Goal: Task Accomplishment & Management: Use online tool/utility

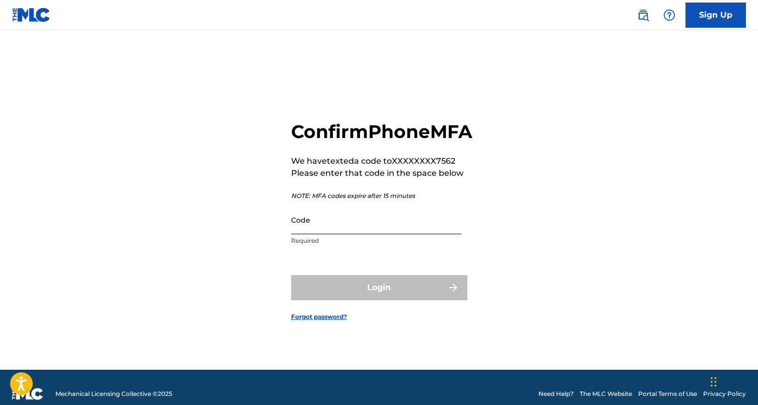
click at [358, 234] on input "Code" at bounding box center [376, 219] width 170 height 29
click at [319, 234] on input "Code" at bounding box center [376, 219] width 170 height 29
paste input "437500"
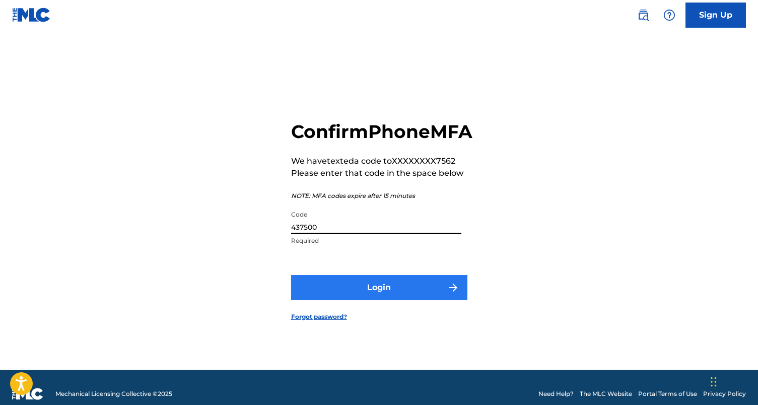
type input "437500"
click at [337, 293] on button "Login" at bounding box center [379, 287] width 176 height 25
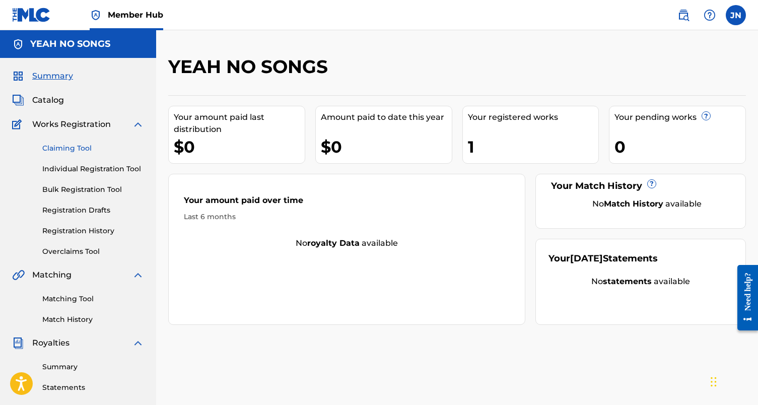
click at [78, 152] on link "Claiming Tool" at bounding box center [93, 148] width 102 height 11
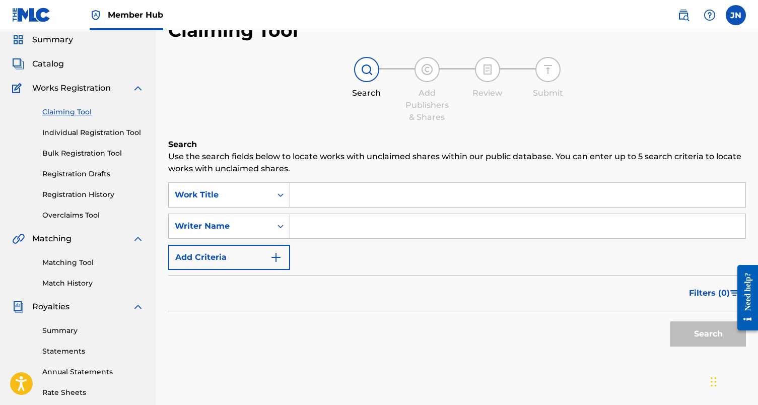
scroll to position [38, 0]
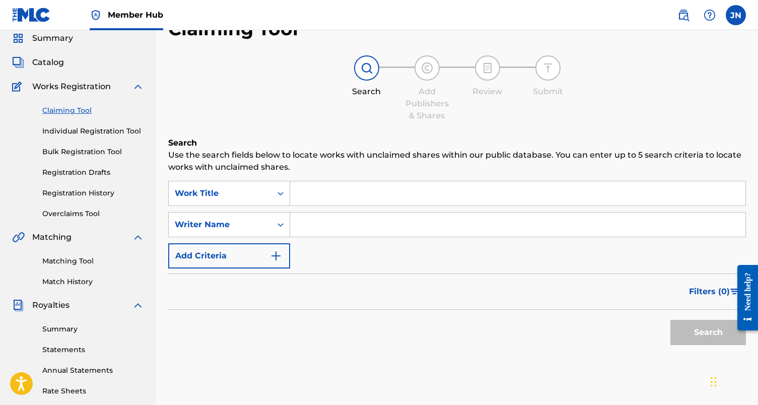
click at [314, 191] on input "Search Form" at bounding box center [517, 193] width 455 height 24
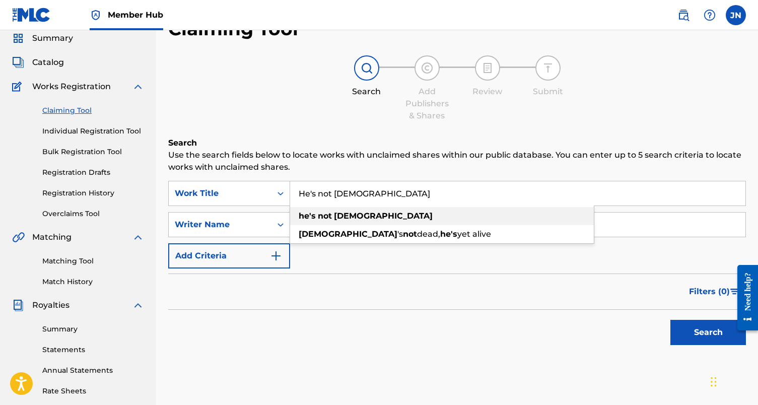
click at [318, 217] on strong "not" at bounding box center [325, 216] width 14 height 10
type input "he's not [DEMOGRAPHIC_DATA]"
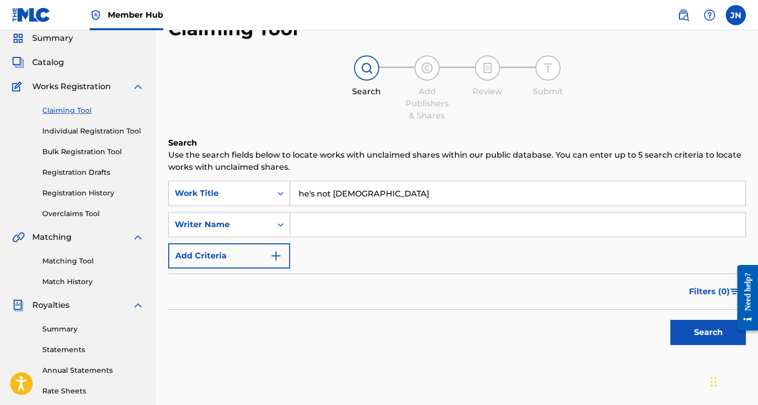
click at [318, 225] on input "Search Form" at bounding box center [517, 224] width 455 height 24
click at [719, 336] on button "Search" at bounding box center [708, 332] width 76 height 25
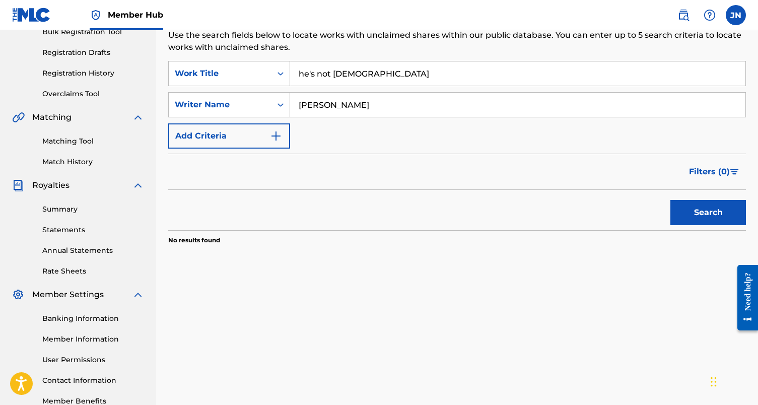
scroll to position [171, 0]
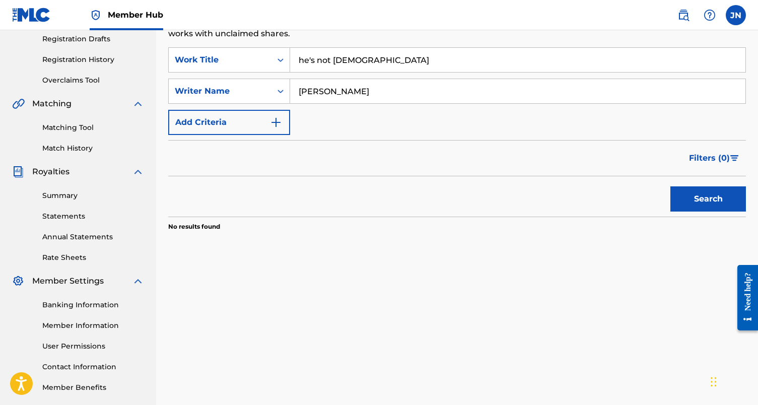
click at [388, 92] on input "[PERSON_NAME]" at bounding box center [517, 91] width 455 height 24
type input "[PERSON_NAME]"
click at [708, 199] on button "Search" at bounding box center [708, 198] width 76 height 25
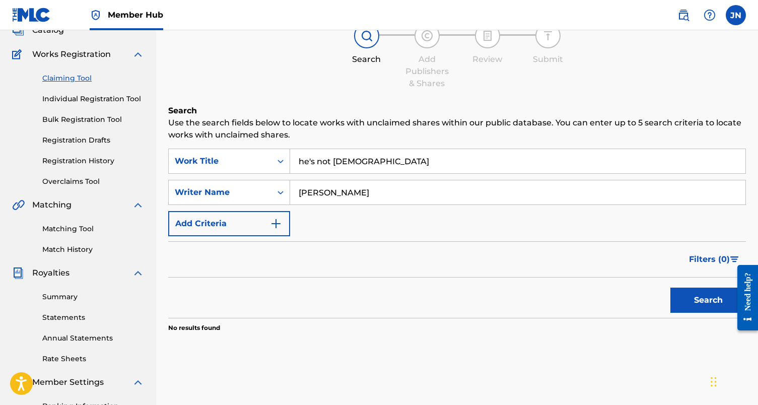
scroll to position [70, 0]
click at [270, 227] on img "Search Form" at bounding box center [276, 223] width 12 height 12
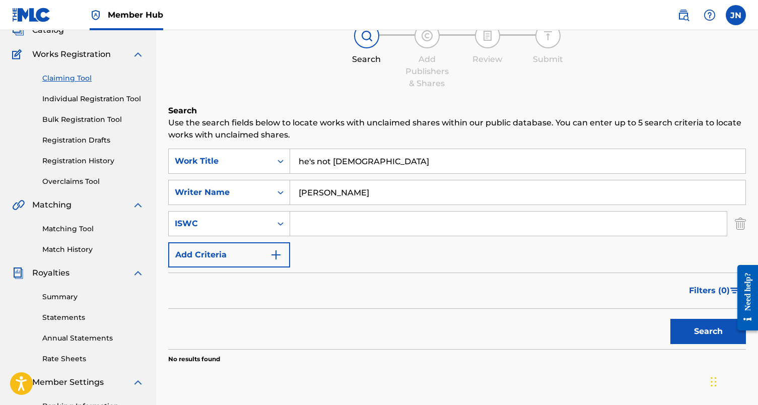
click at [354, 190] on input "[PERSON_NAME]" at bounding box center [517, 192] width 455 height 24
click at [685, 326] on button "Search" at bounding box center [708, 331] width 76 height 25
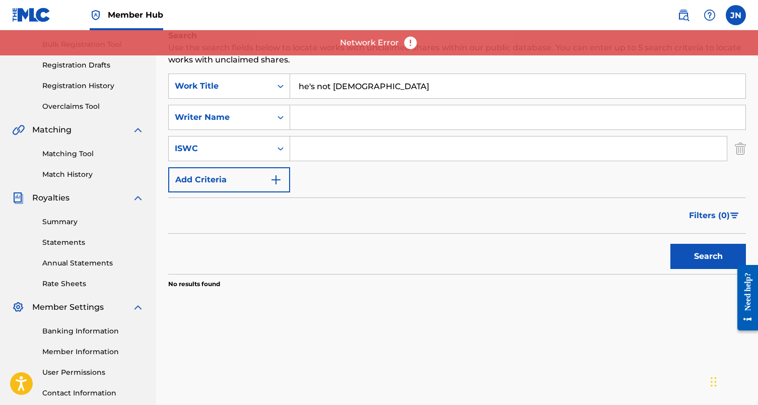
scroll to position [107, 0]
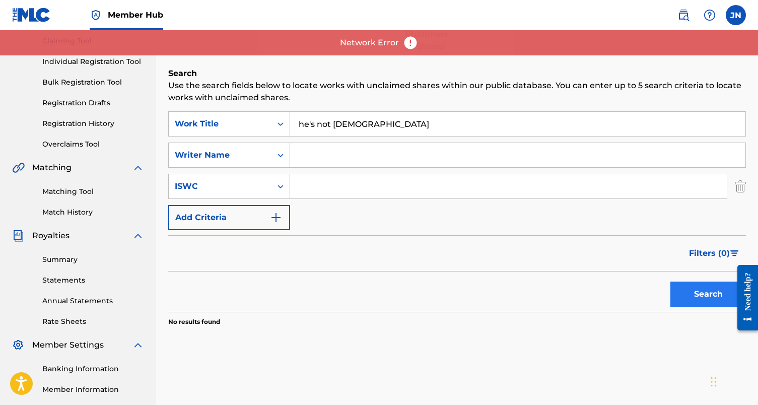
click at [687, 286] on button "Search" at bounding box center [708, 293] width 76 height 25
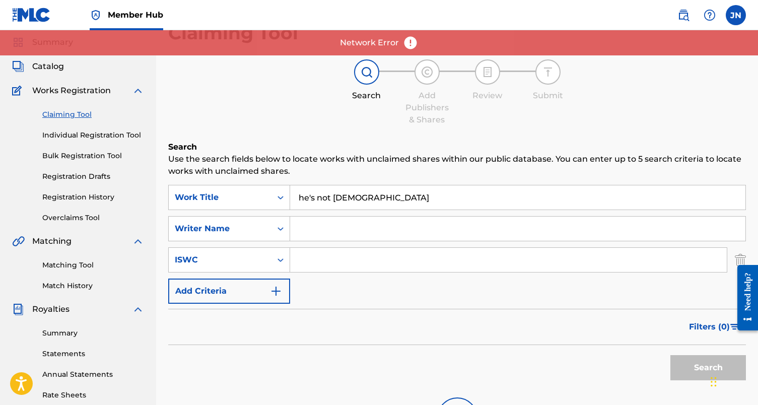
scroll to position [32, 0]
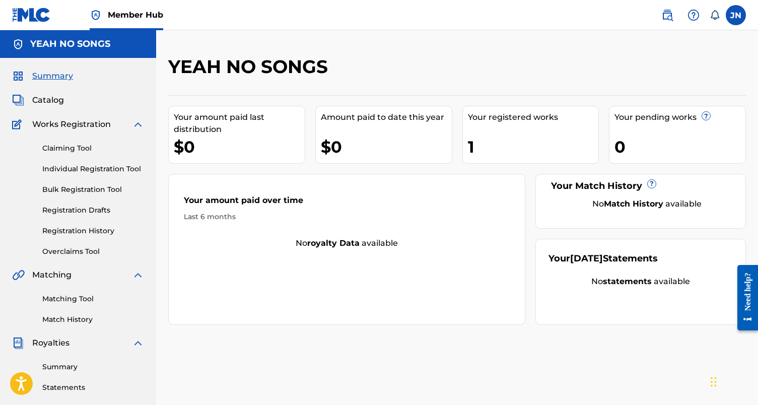
click at [76, 154] on div "Claiming Tool Individual Registration Tool Bulk Registration Tool Registration …" at bounding box center [78, 193] width 132 height 126
click at [81, 140] on div "Claiming Tool Individual Registration Tool Bulk Registration Tool Registration …" at bounding box center [78, 193] width 132 height 126
click at [72, 149] on link "Claiming Tool" at bounding box center [93, 148] width 102 height 11
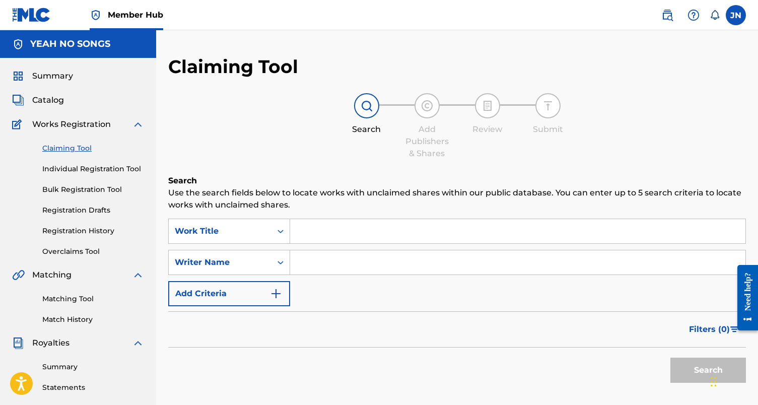
click at [323, 230] on input "Search Form" at bounding box center [517, 231] width 455 height 24
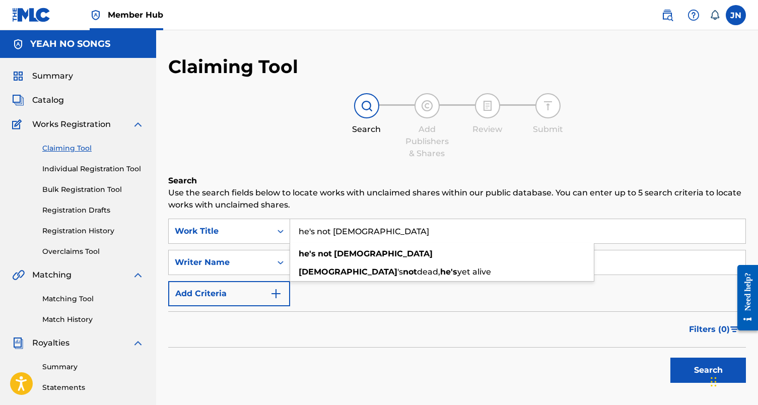
type input "he's not [DEMOGRAPHIC_DATA]"
click at [708, 370] on button "Search" at bounding box center [708, 369] width 76 height 25
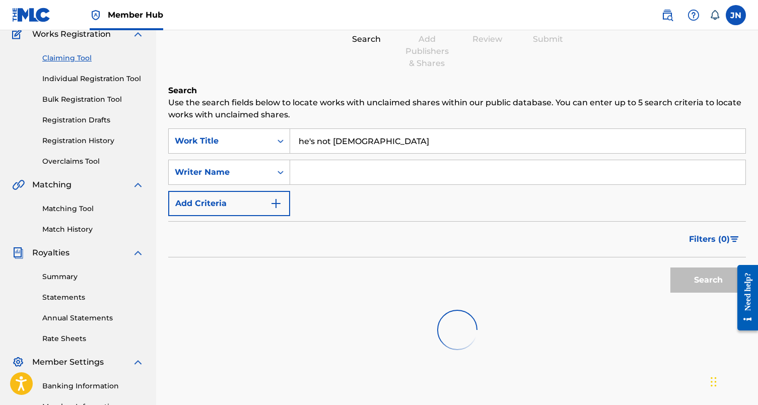
scroll to position [118, 0]
